Goal: Task Accomplishment & Management: Manage account settings

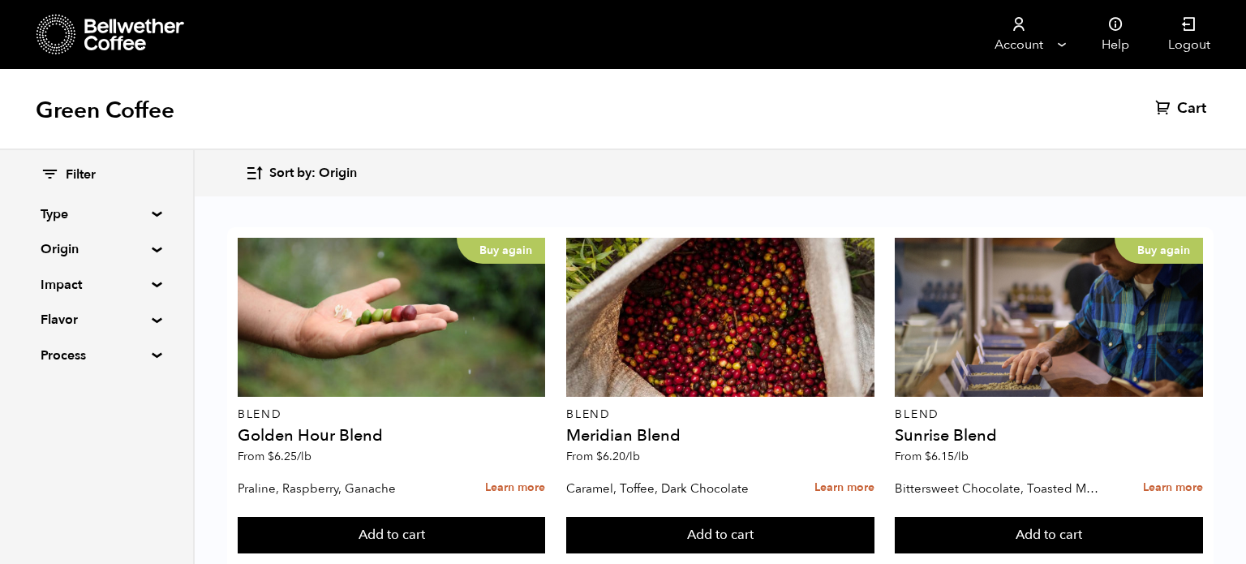
click at [1035, 34] on link "Account" at bounding box center [1019, 34] width 100 height 69
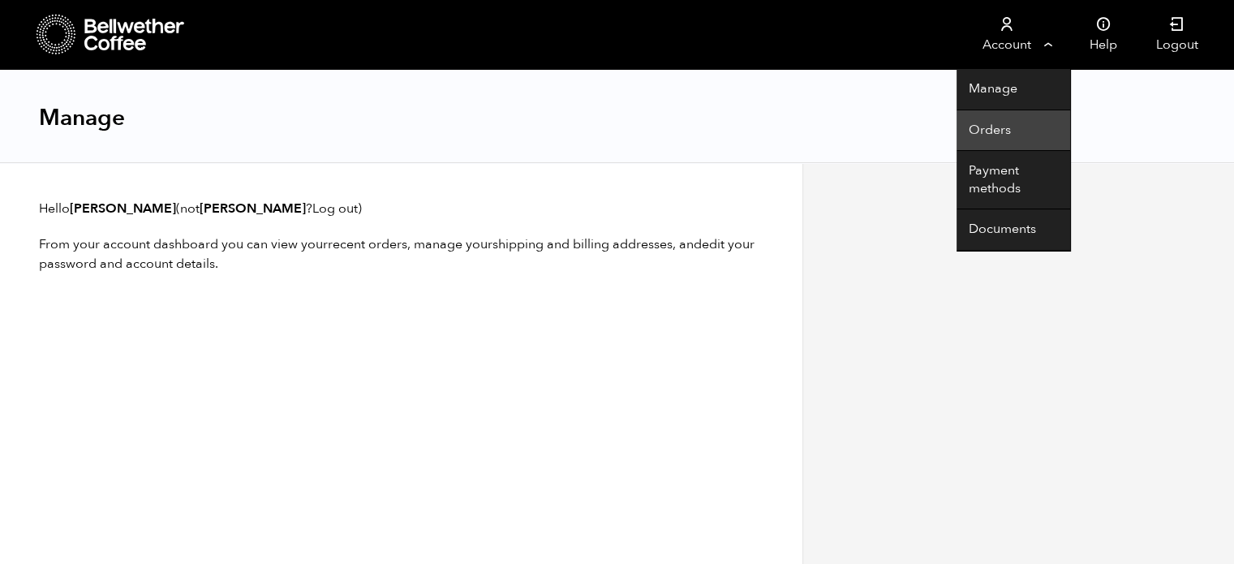
click at [1000, 127] on link "Orders" at bounding box center [1014, 130] width 114 height 41
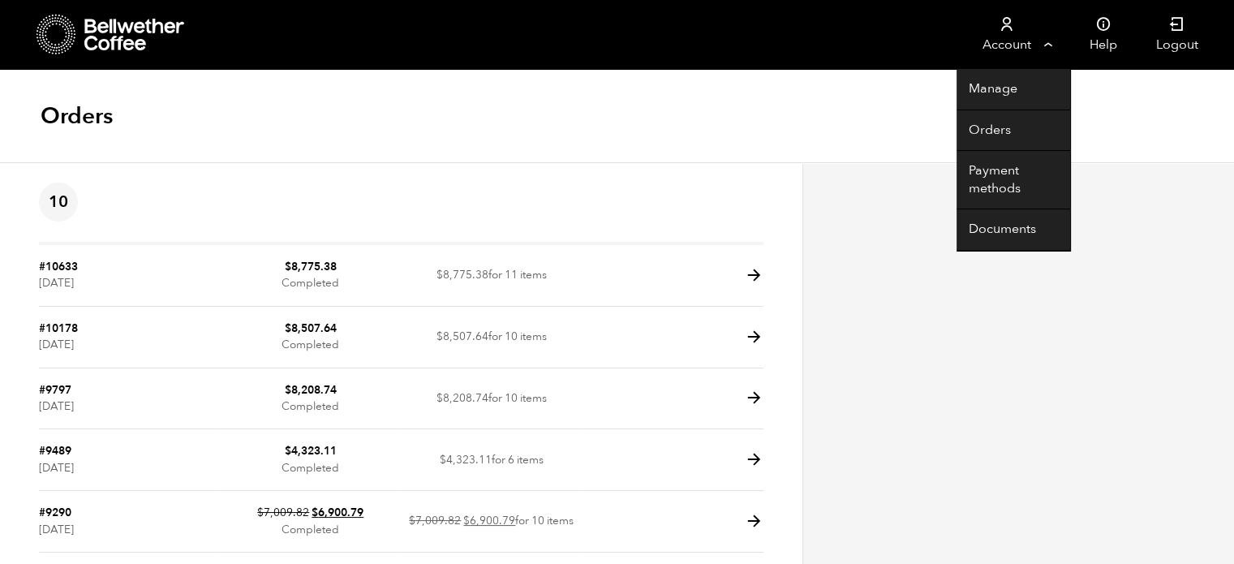
click at [1034, 46] on link "Account" at bounding box center [1007, 34] width 100 height 69
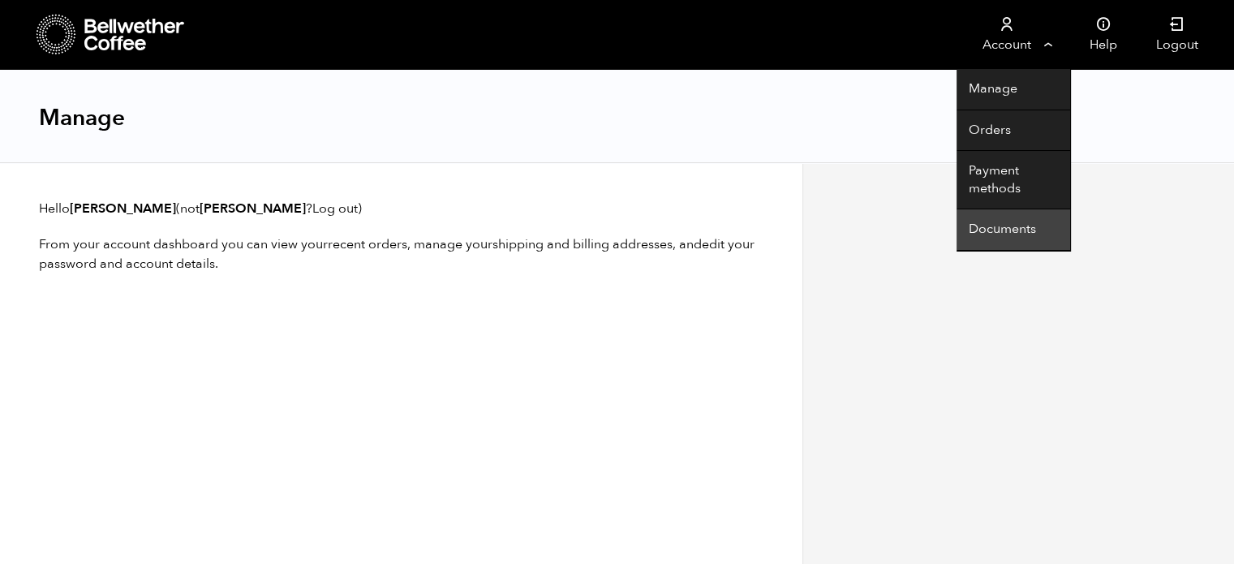
click at [1023, 227] on link "Documents" at bounding box center [1014, 229] width 114 height 41
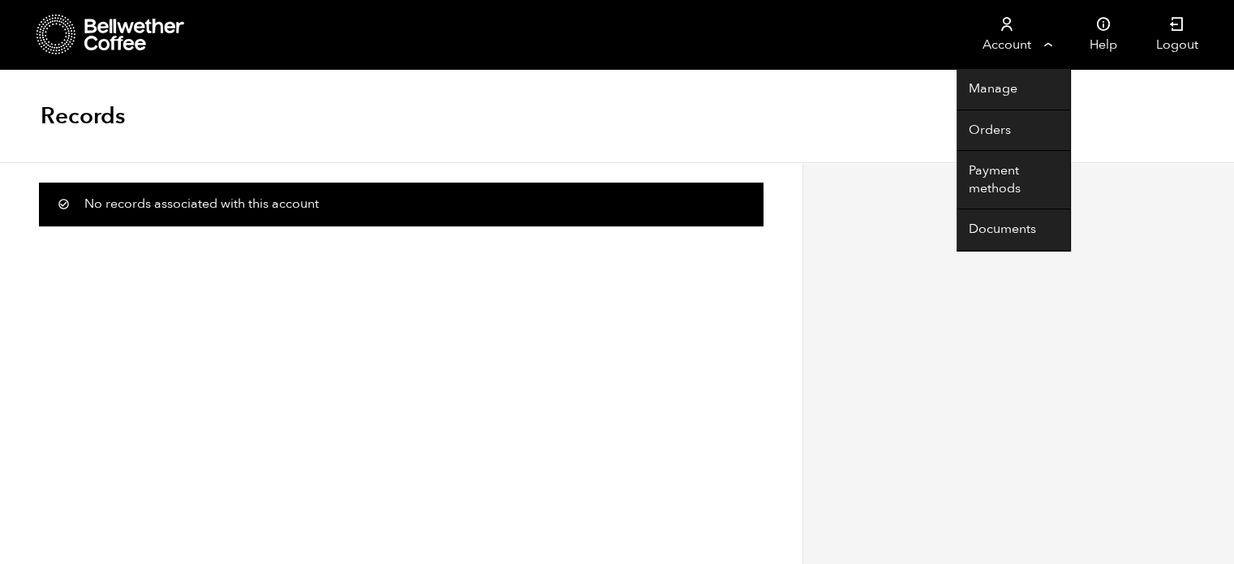
click at [1006, 41] on link "Account" at bounding box center [1007, 34] width 100 height 69
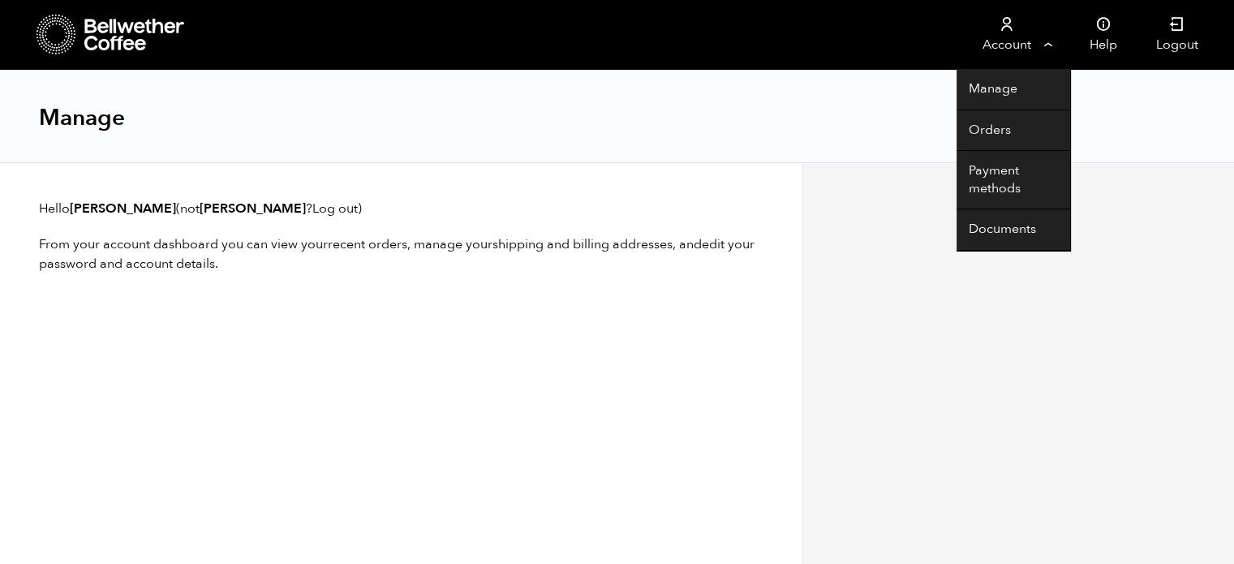
click at [1031, 38] on link "Account" at bounding box center [1007, 34] width 100 height 69
click at [1000, 136] on link "Orders" at bounding box center [1014, 130] width 114 height 41
